Goal: Use online tool/utility: Utilize a website feature to perform a specific function

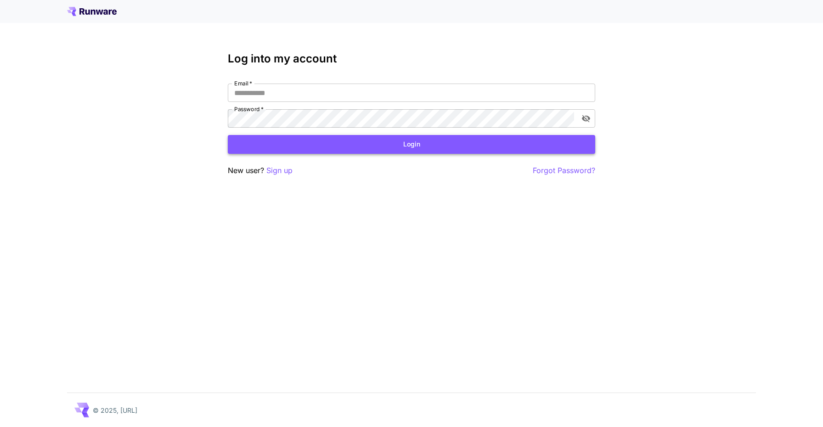
type input "**********"
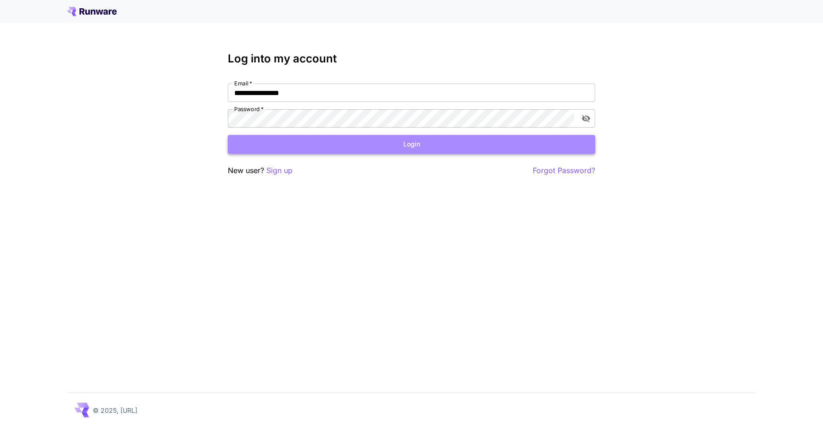
click at [294, 150] on button "Login" at bounding box center [411, 144] width 367 height 19
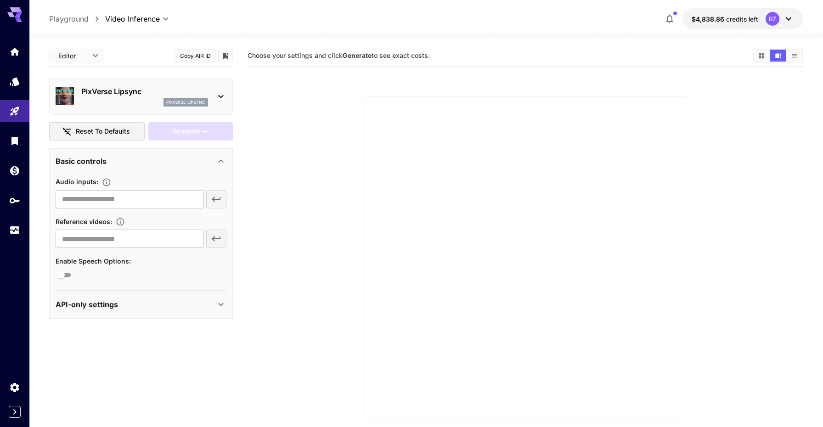
scroll to position [12, 0]
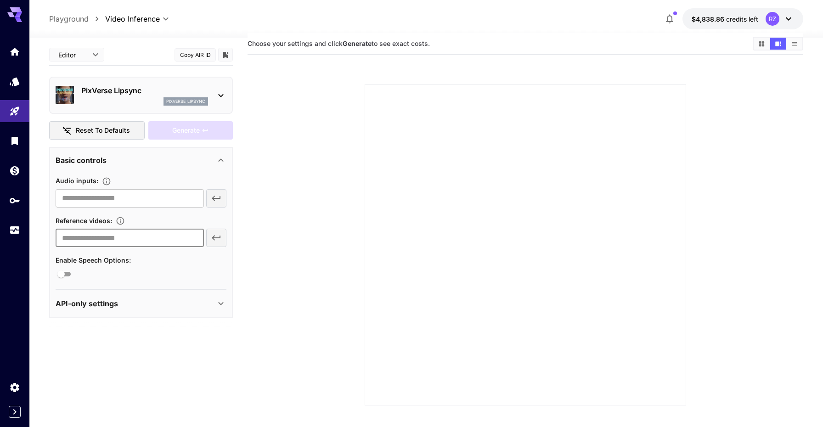
click at [162, 238] on input "text" at bounding box center [130, 238] width 148 height 18
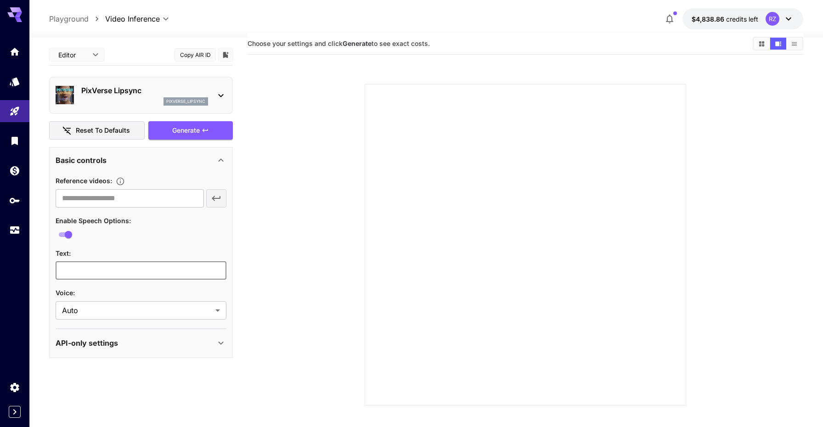
click at [79, 274] on input "text" at bounding box center [141, 270] width 171 height 18
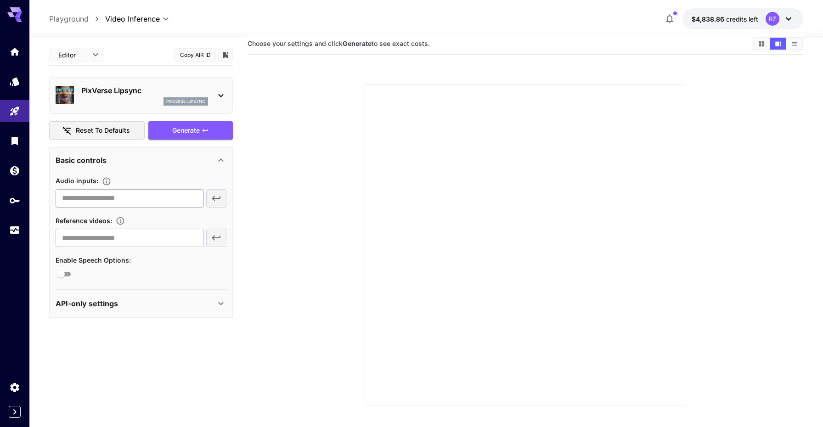
scroll to position [0, 0]
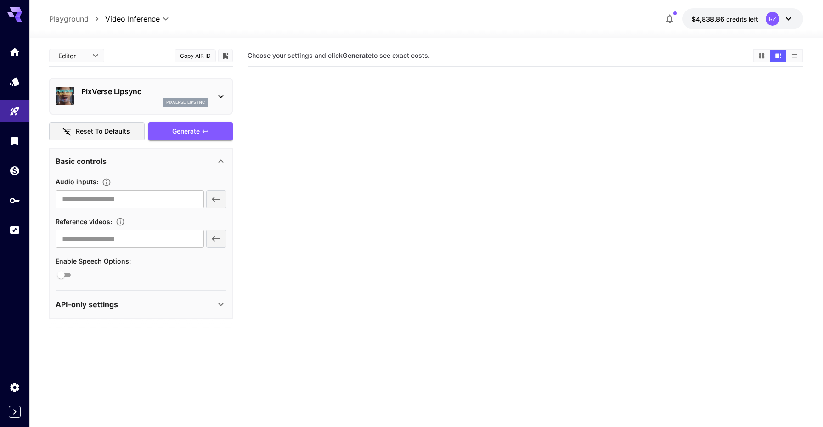
click at [214, 94] on div "PixVerse Lipsync pixverse_lipsync" at bounding box center [141, 96] width 171 height 28
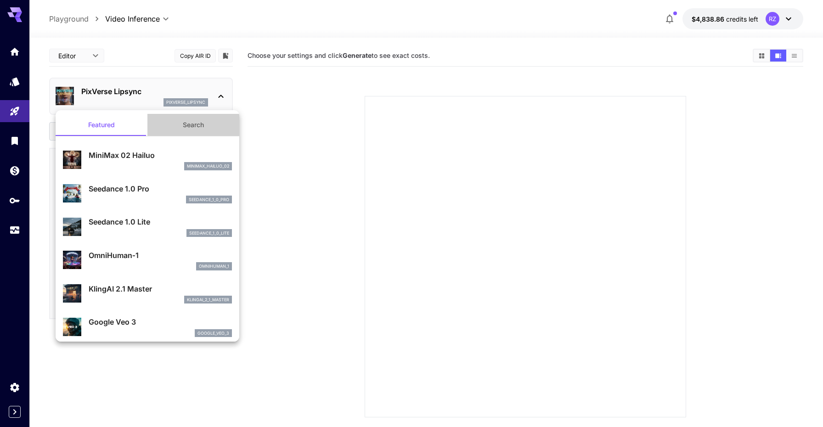
click at [193, 127] on button "Search" at bounding box center [193, 125] width 92 height 22
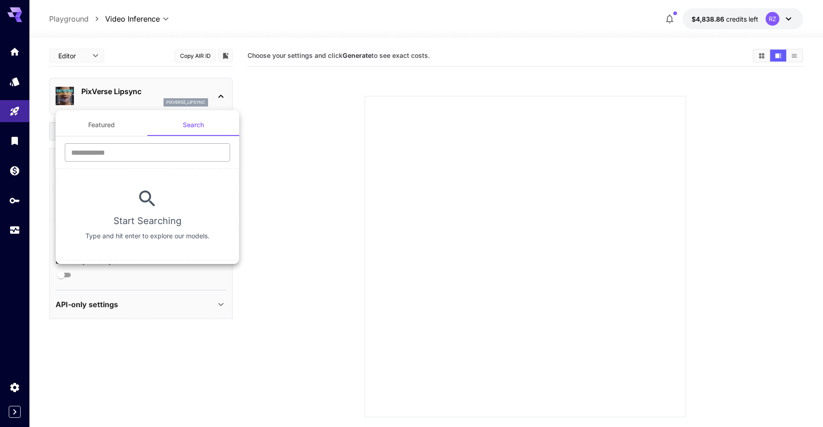
click at [163, 147] on input "text" at bounding box center [147, 152] width 165 height 18
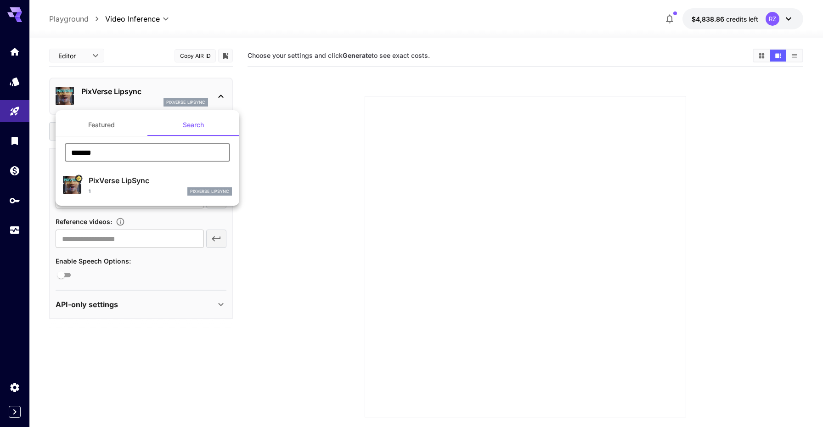
type input "*******"
click at [223, 83] on div at bounding box center [411, 213] width 823 height 427
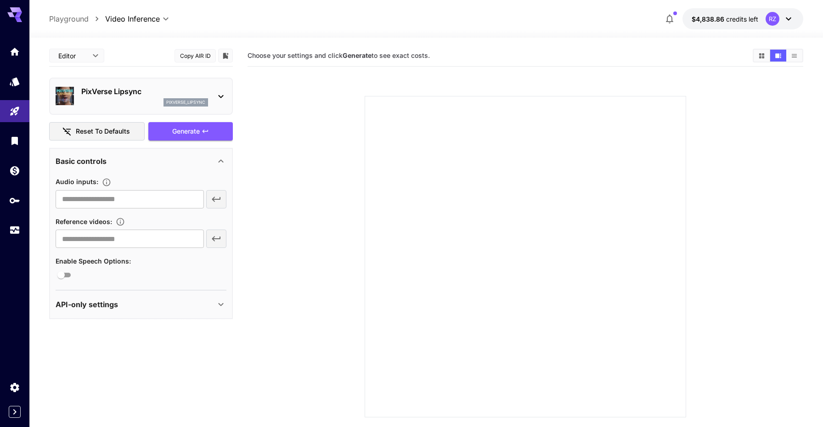
click at [721, 23] on span "$4,838.86" at bounding box center [709, 19] width 34 height 8
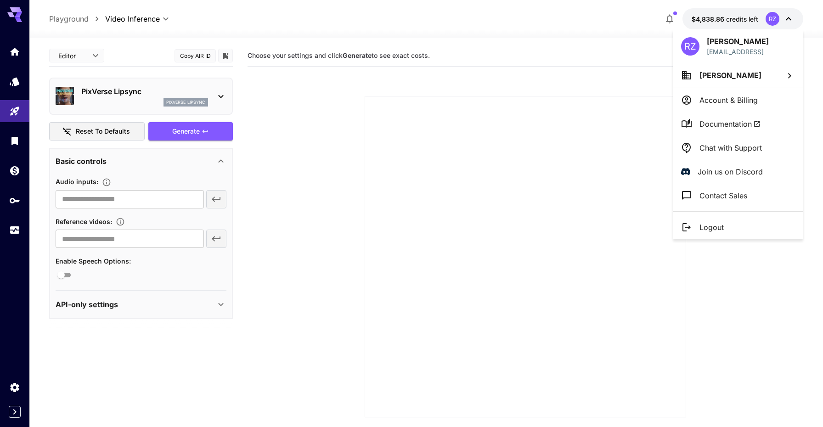
click at [665, 17] on div at bounding box center [411, 213] width 823 height 427
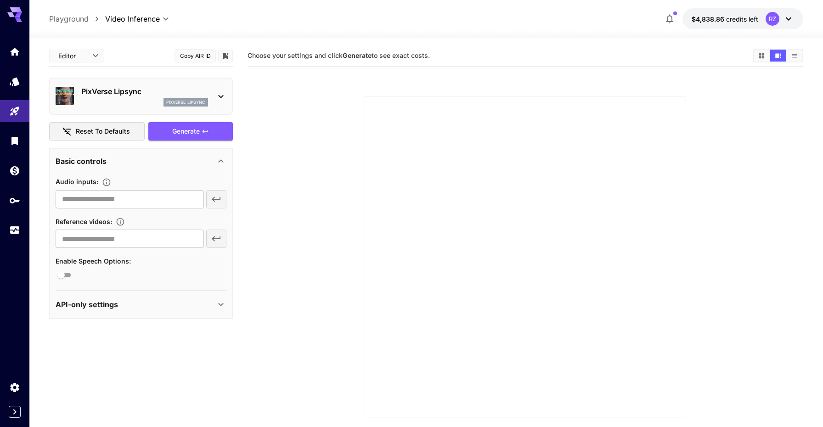
click at [670, 18] on icon "button" at bounding box center [669, 18] width 11 height 11
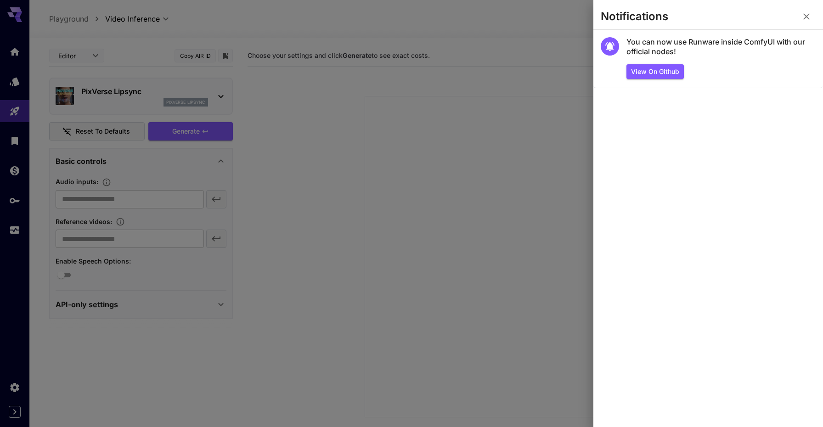
click at [810, 15] on icon "button" at bounding box center [806, 16] width 11 height 11
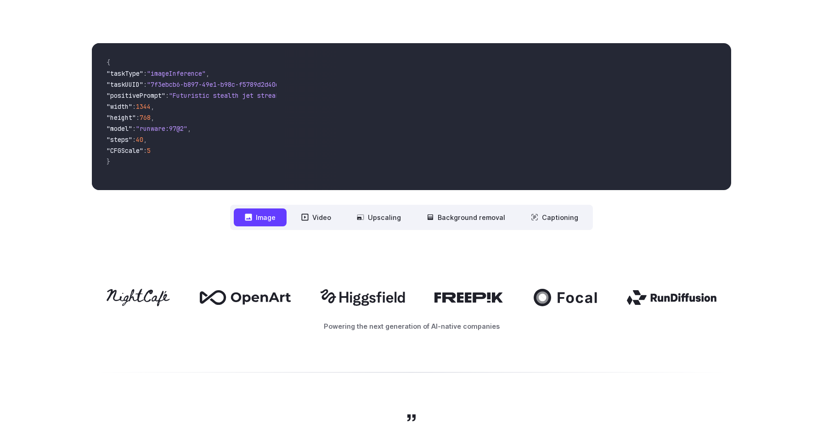
scroll to position [329, 0]
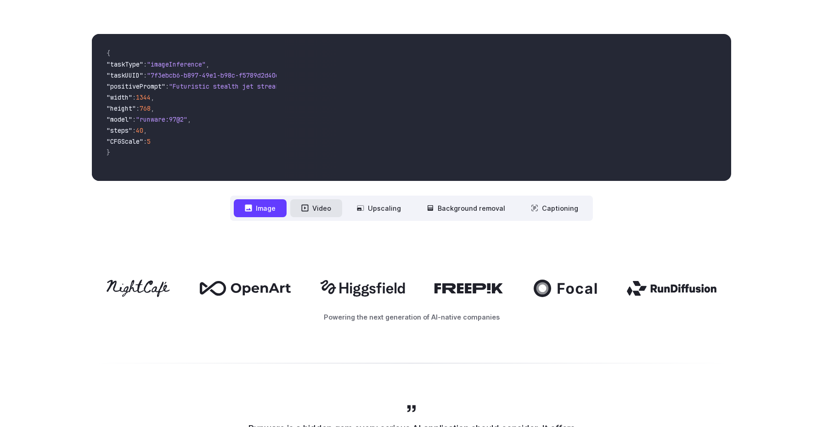
click at [317, 208] on button "Video" at bounding box center [316, 208] width 52 height 18
click at [273, 213] on button "Image" at bounding box center [260, 208] width 53 height 18
click at [326, 212] on button "Video" at bounding box center [316, 208] width 52 height 18
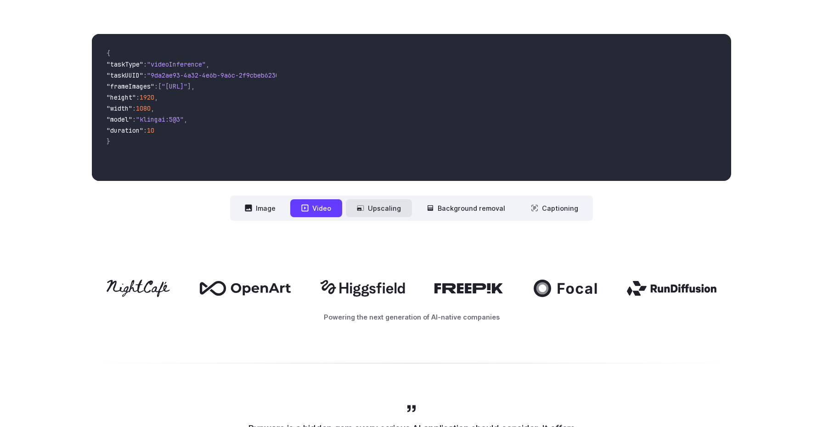
click at [382, 209] on button "Upscaling" at bounding box center [379, 208] width 66 height 18
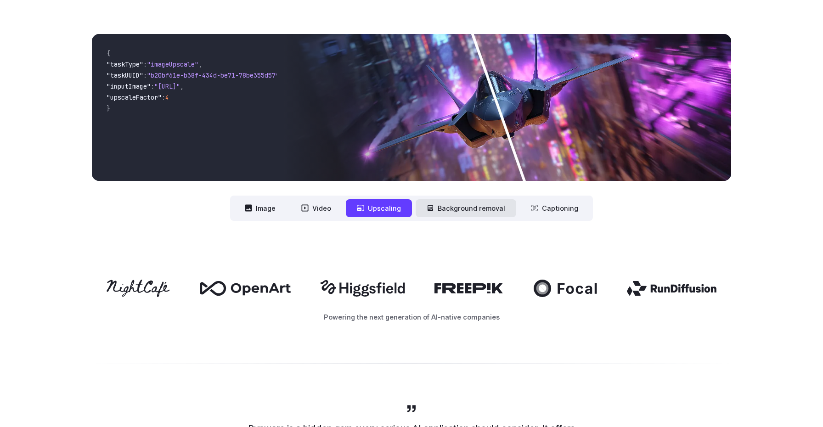
click at [447, 206] on button "Background removal" at bounding box center [466, 208] width 101 height 18
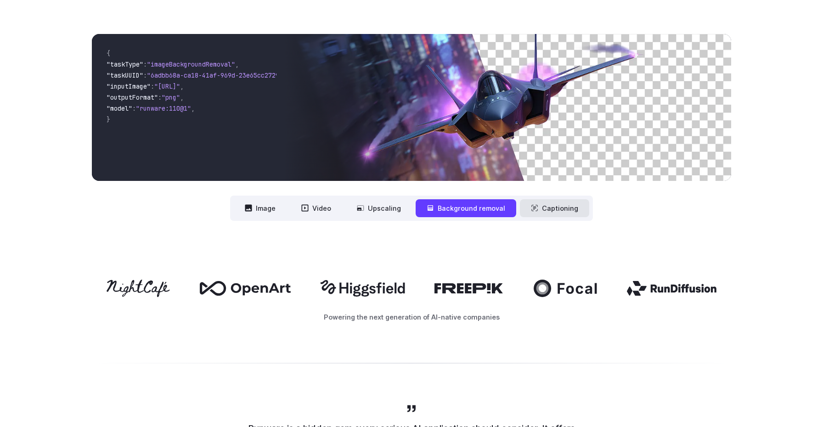
click at [543, 208] on button "Captioning" at bounding box center [554, 208] width 69 height 18
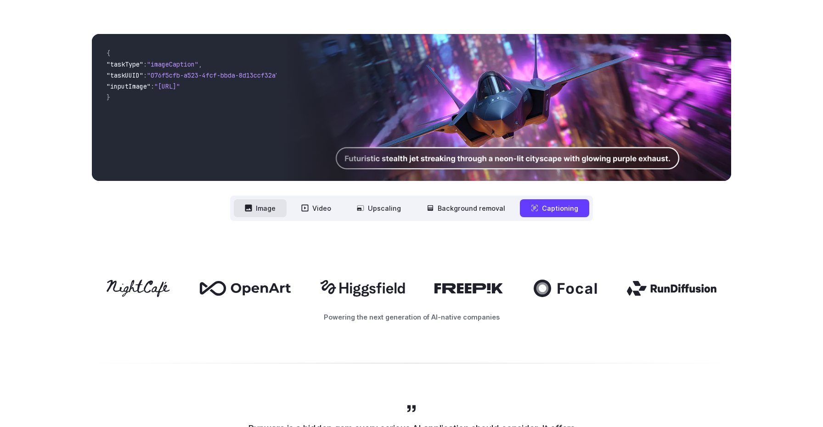
click at [267, 207] on button "Image" at bounding box center [260, 208] width 53 height 18
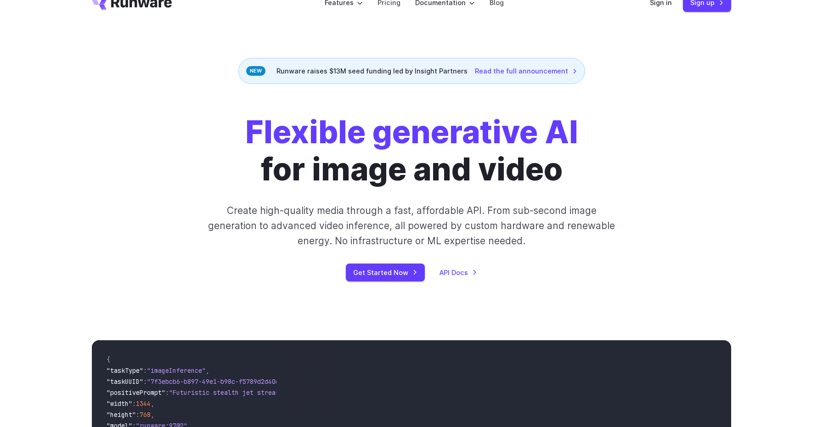
scroll to position [0, 0]
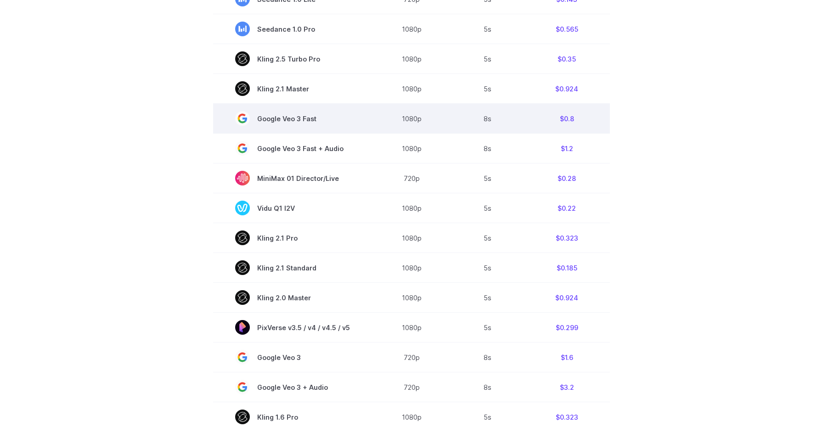
scroll to position [412, 0]
drag, startPoint x: 318, startPoint y: 116, endPoint x: 282, endPoint y: 113, distance: 35.5
click at [282, 113] on span "Google Veo 3 Fast" at bounding box center [292, 117] width 115 height 15
click at [282, 116] on span "Google Veo 3 Fast" at bounding box center [292, 117] width 115 height 15
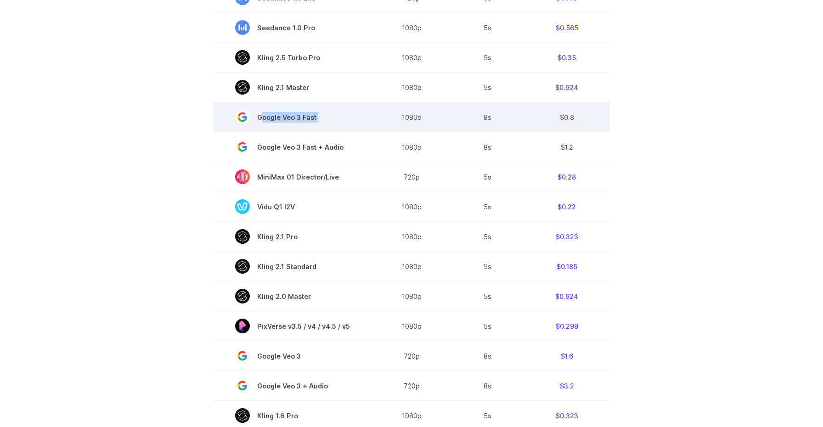
click at [282, 116] on span "Google Veo 3 Fast" at bounding box center [292, 117] width 115 height 15
copy tr "Google Veo 3 Fast"
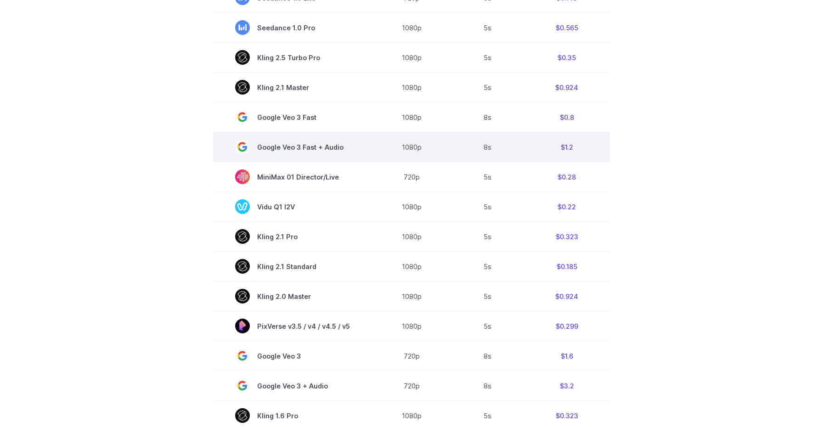
click at [290, 149] on span "Google Veo 3 Fast + Audio" at bounding box center [292, 147] width 115 height 15
copy tr "Google Veo 3 Fast + Audio"
click at [311, 145] on span "Google Veo 3 Fast + Audio" at bounding box center [292, 147] width 115 height 15
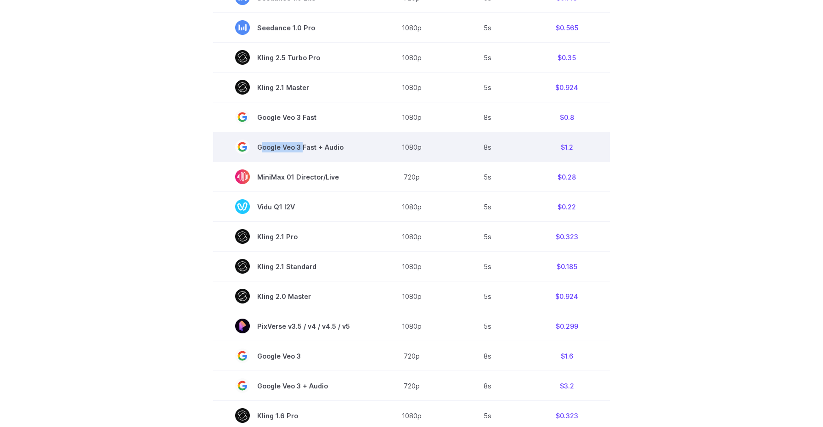
drag, startPoint x: 302, startPoint y: 147, endPoint x: 258, endPoint y: 149, distance: 43.7
click at [258, 149] on span "Google Veo 3 Fast + Audio" at bounding box center [292, 147] width 115 height 15
copy span "Google Veo 3"
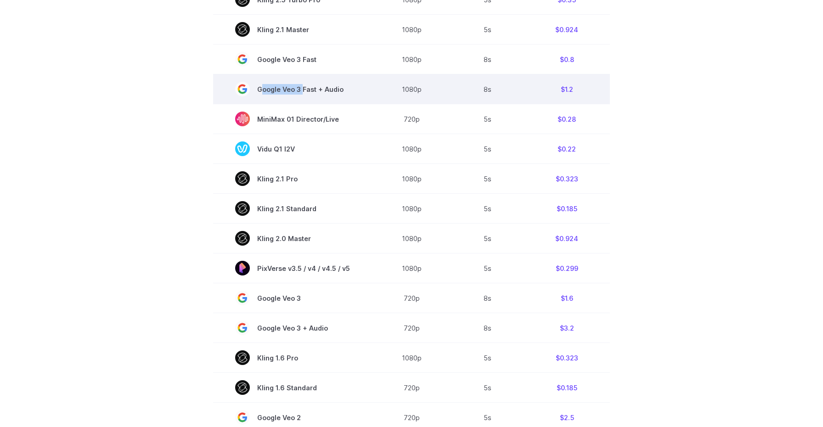
scroll to position [481, 0]
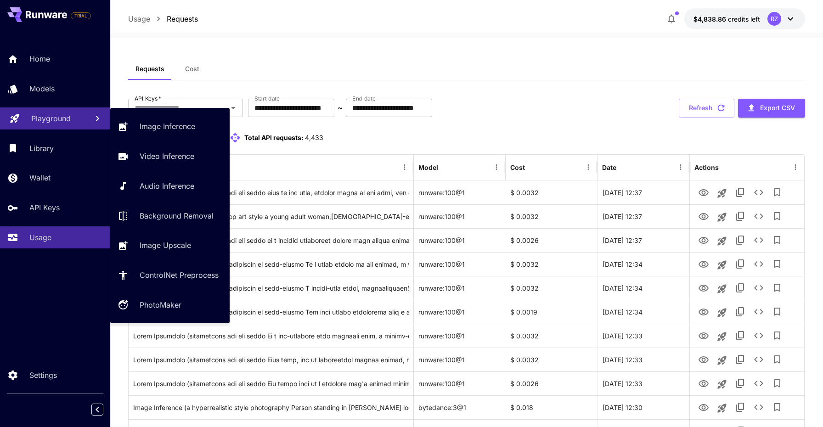
click at [56, 121] on p "Playground" at bounding box center [50, 118] width 39 height 11
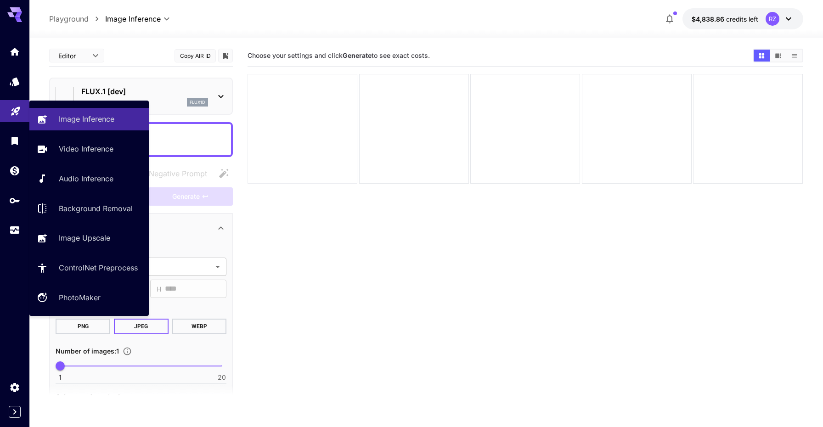
type input "**********"
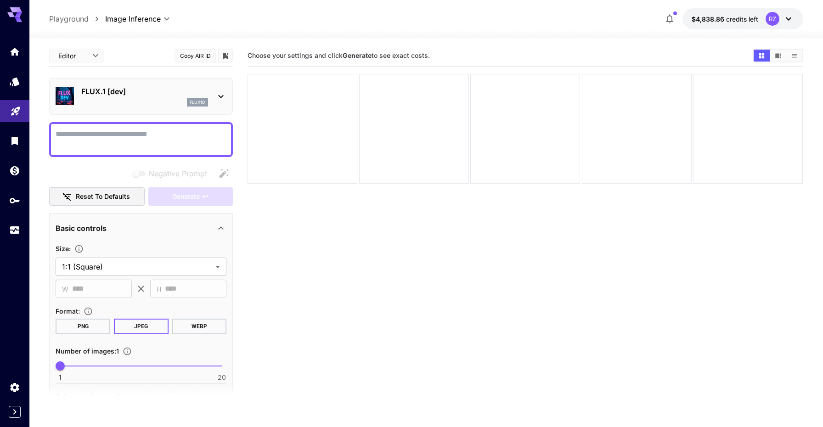
click at [173, 96] on p "FLUX.1 [dev]" at bounding box center [144, 91] width 127 height 11
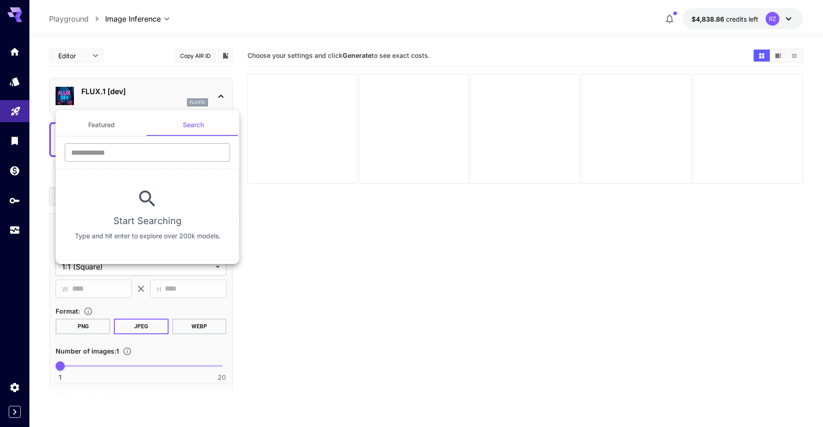
click at [159, 151] on input "text" at bounding box center [147, 152] width 165 height 18
click at [124, 153] on input "*********" at bounding box center [147, 152] width 165 height 18
type input "*********"
click at [165, 77] on div at bounding box center [411, 213] width 823 height 427
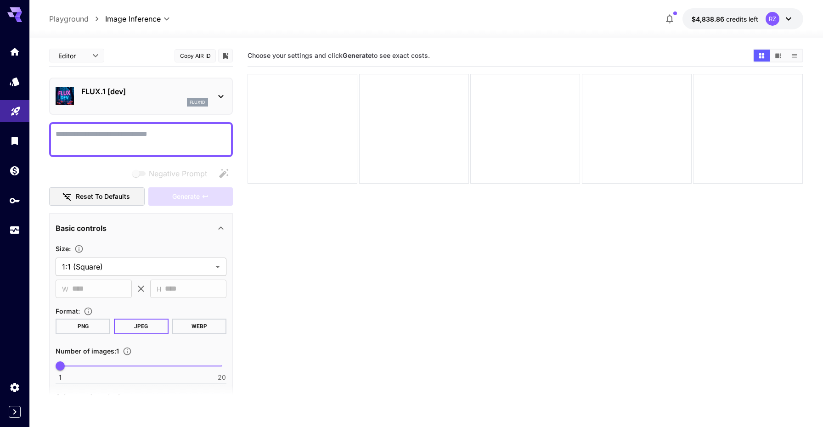
click at [154, 19] on body "**********" at bounding box center [411, 250] width 823 height 500
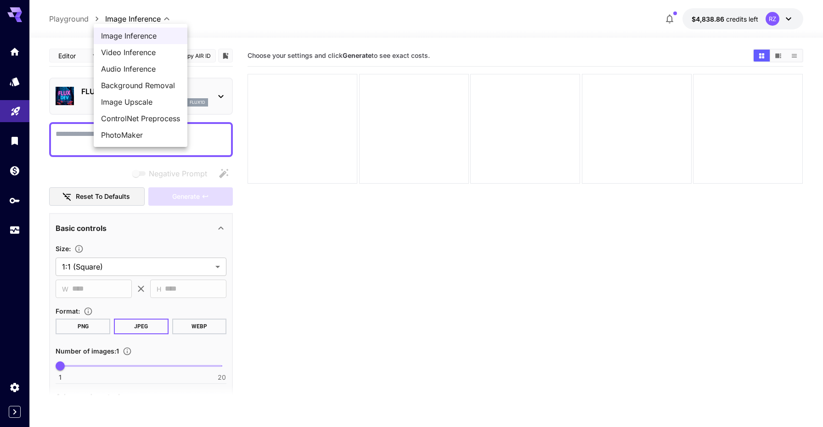
click at [147, 49] on span "Video Inference" at bounding box center [140, 52] width 79 height 11
type input "**********"
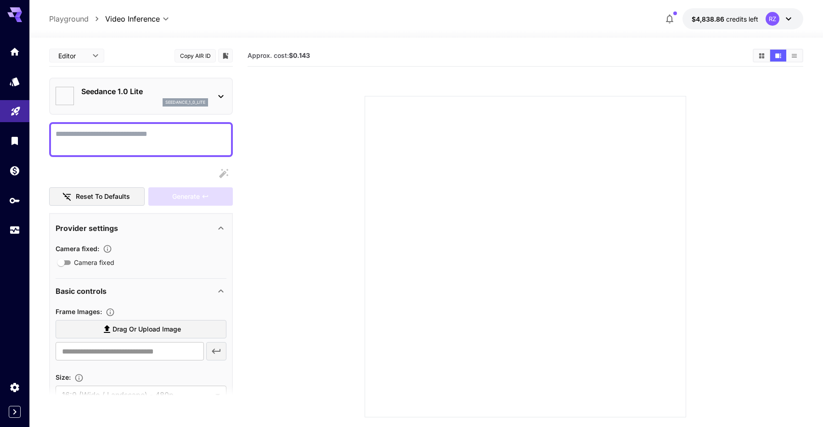
type input "*"
type input "**"
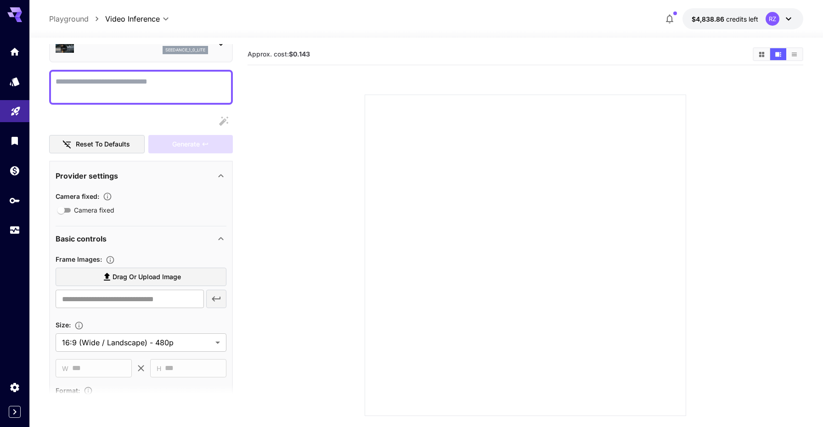
scroll to position [67, 0]
